Goal: Task Accomplishment & Management: Manage account settings

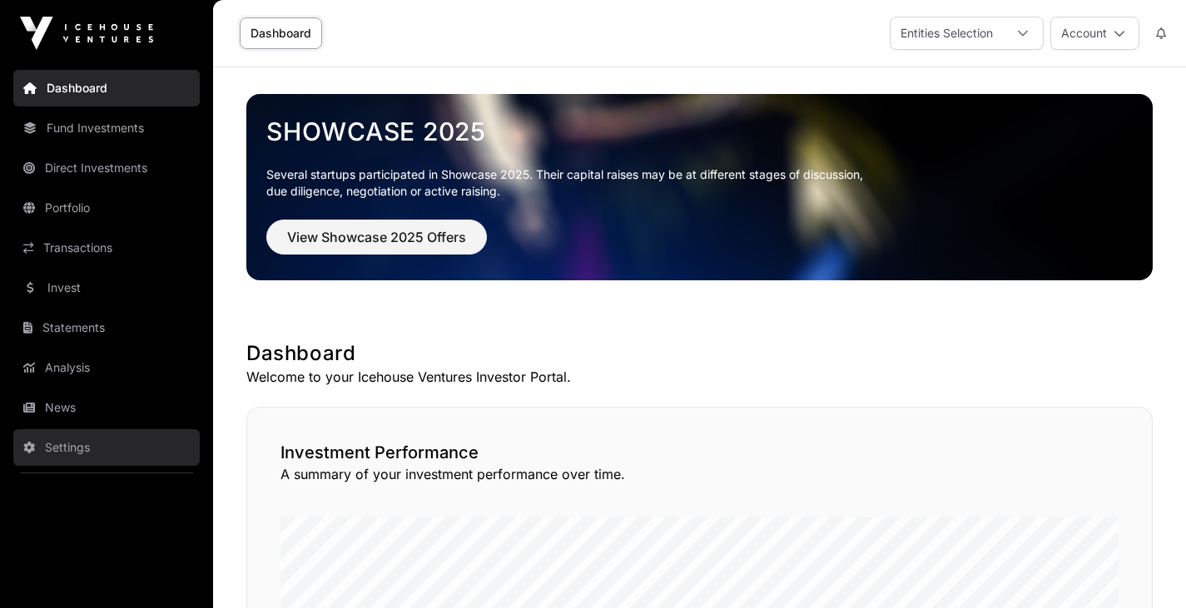
click at [80, 448] on link "Settings" at bounding box center [106, 447] width 186 height 37
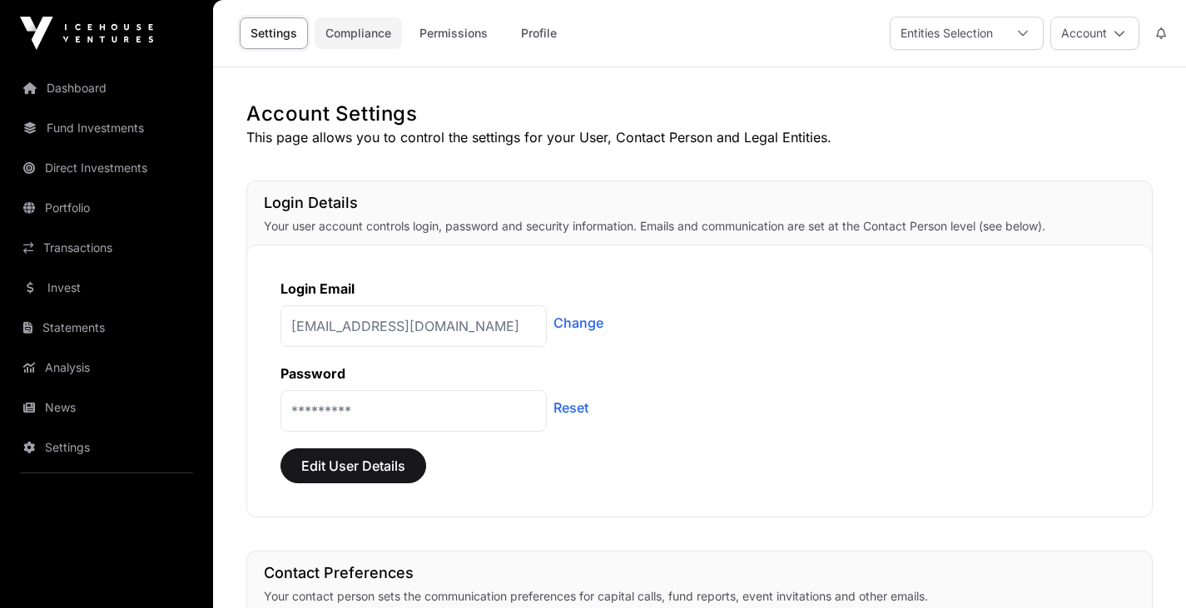
click at [384, 28] on link "Compliance" at bounding box center [357, 33] width 87 height 32
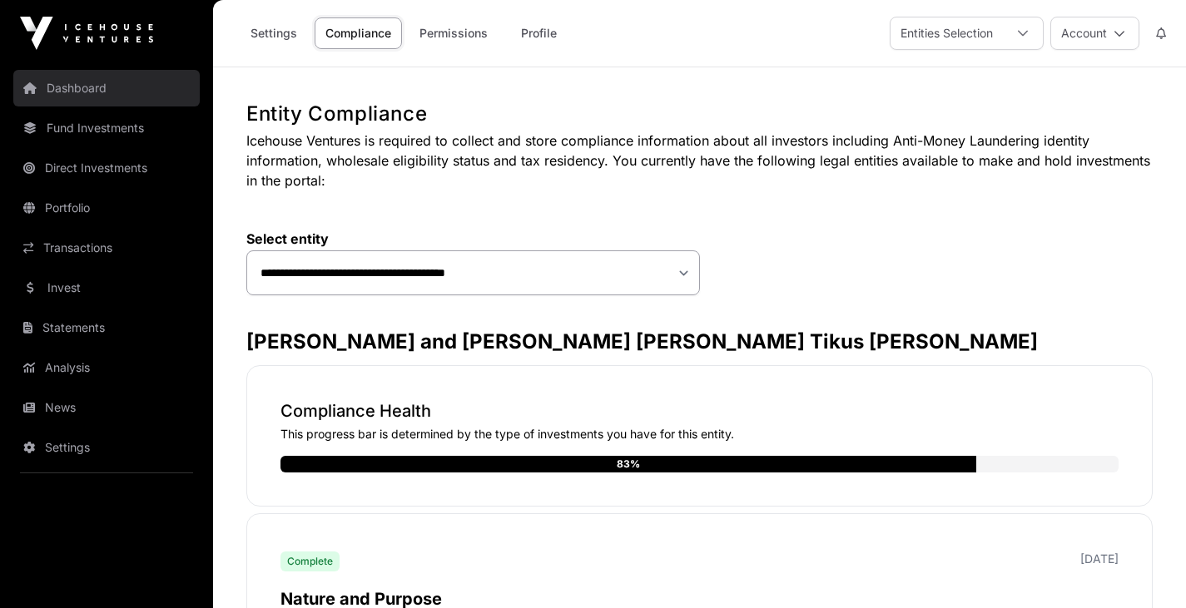
click at [55, 82] on link "Dashboard" at bounding box center [106, 88] width 186 height 37
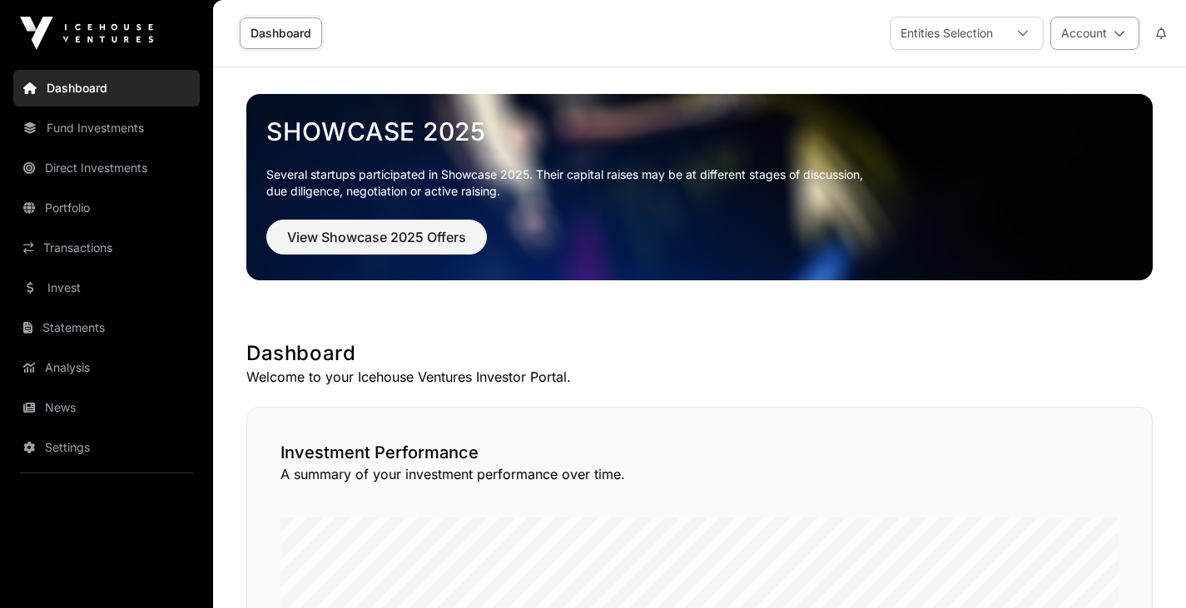
click at [1121, 34] on icon at bounding box center [1119, 33] width 12 height 12
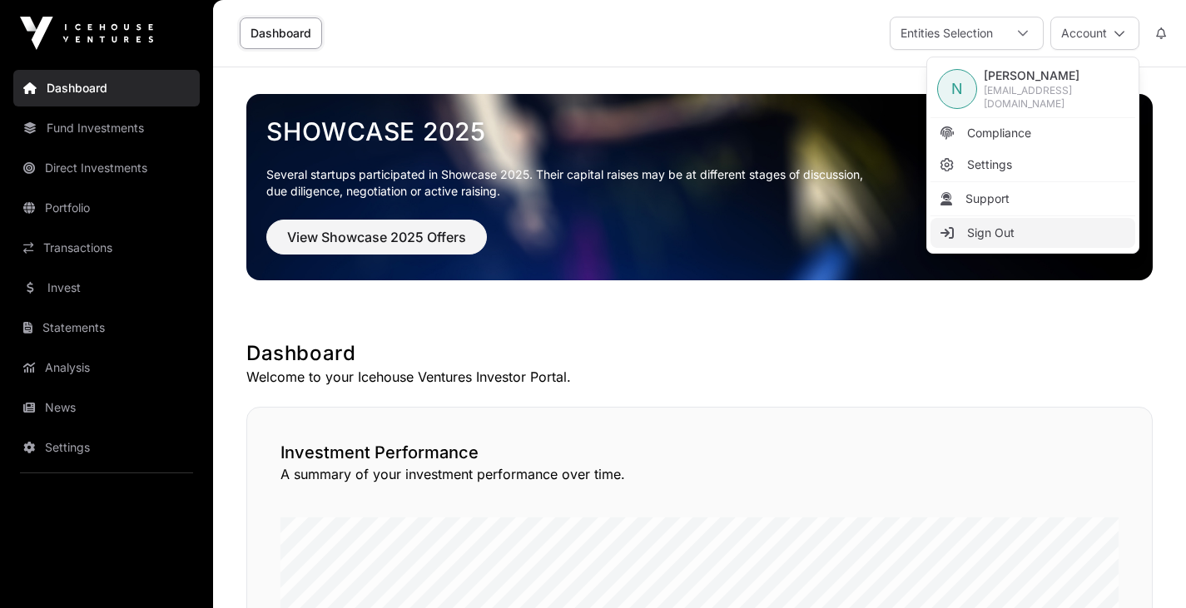
click at [1038, 229] on link "Sign Out" at bounding box center [1032, 233] width 205 height 30
